Goal: Transaction & Acquisition: Download file/media

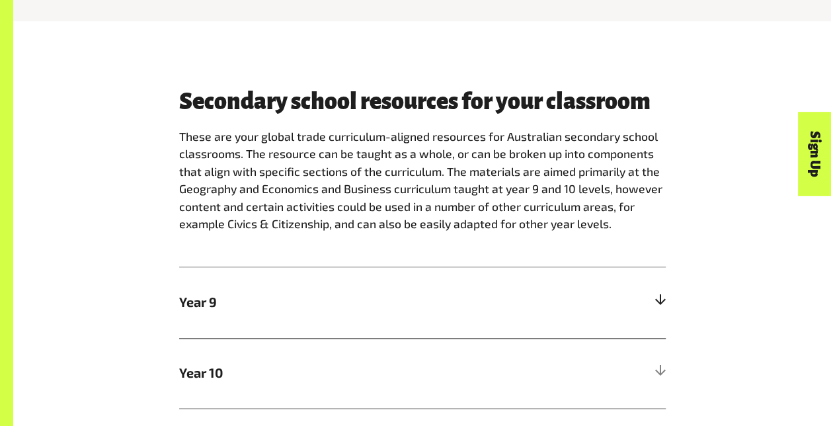
scroll to position [680, 0]
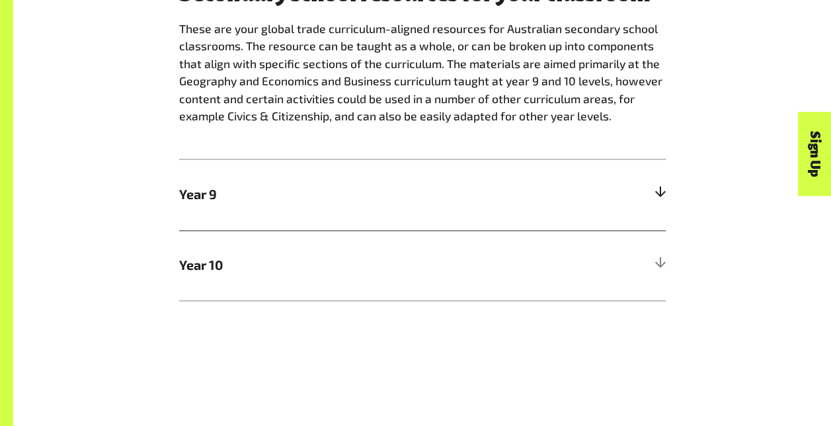
click at [660, 196] on div at bounding box center [660, 194] width 12 height 12
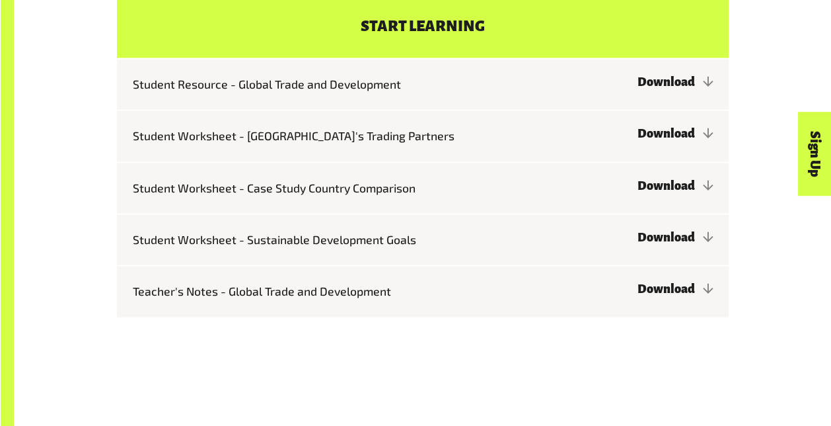
scroll to position [1288, 0]
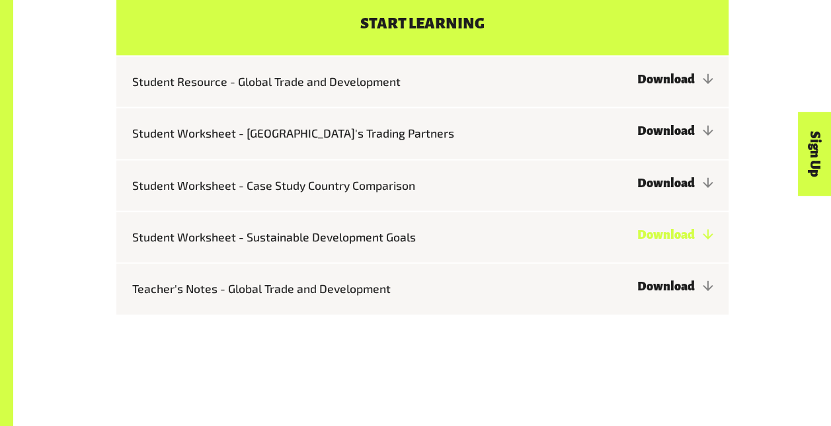
click at [637, 239] on link "Download" at bounding box center [674, 234] width 75 height 13
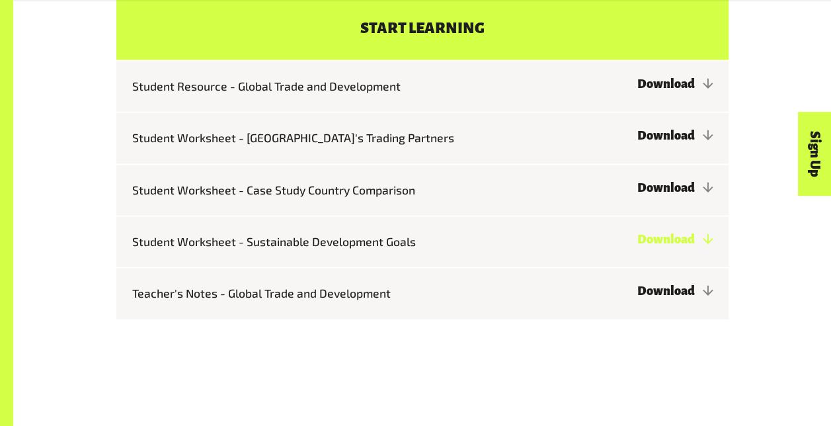
scroll to position [1287, 0]
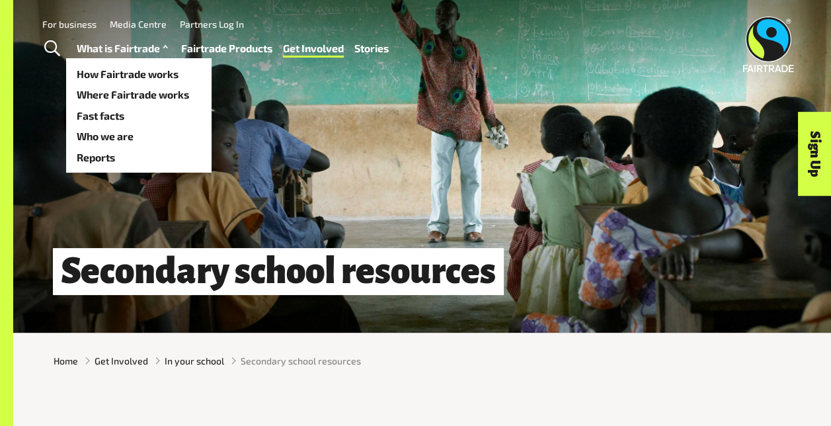
click at [140, 52] on link "What is Fairtrade" at bounding box center [124, 48] width 95 height 19
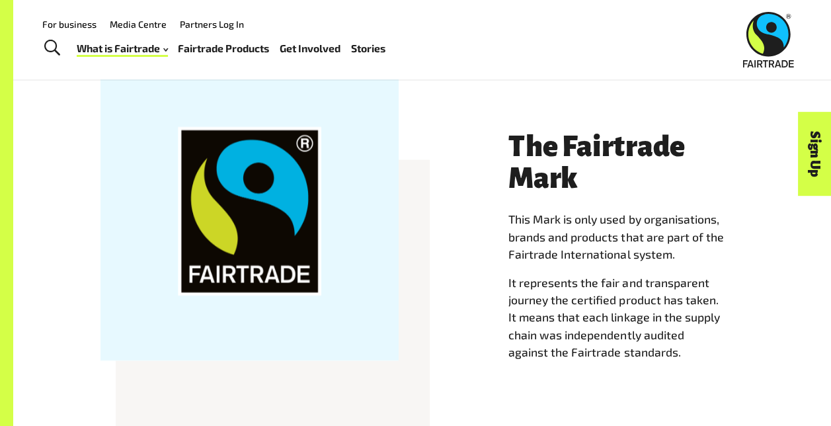
scroll to position [1151, 0]
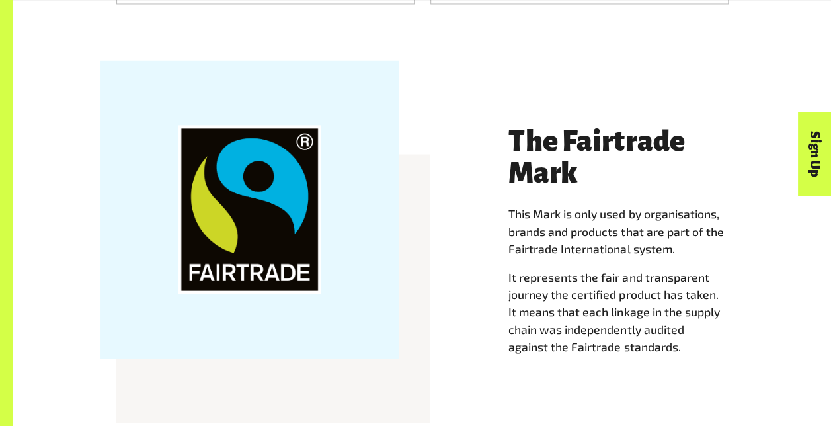
click at [266, 204] on div at bounding box center [249, 209] width 298 height 298
drag, startPoint x: 266, startPoint y: 204, endPoint x: 229, endPoint y: 200, distance: 37.2
click at [229, 200] on div at bounding box center [249, 209] width 298 height 298
drag, startPoint x: 229, startPoint y: 200, endPoint x: 147, endPoint y: 83, distance: 142.5
click at [147, 83] on div at bounding box center [249, 209] width 298 height 298
